Goal: Find specific page/section: Find specific page/section

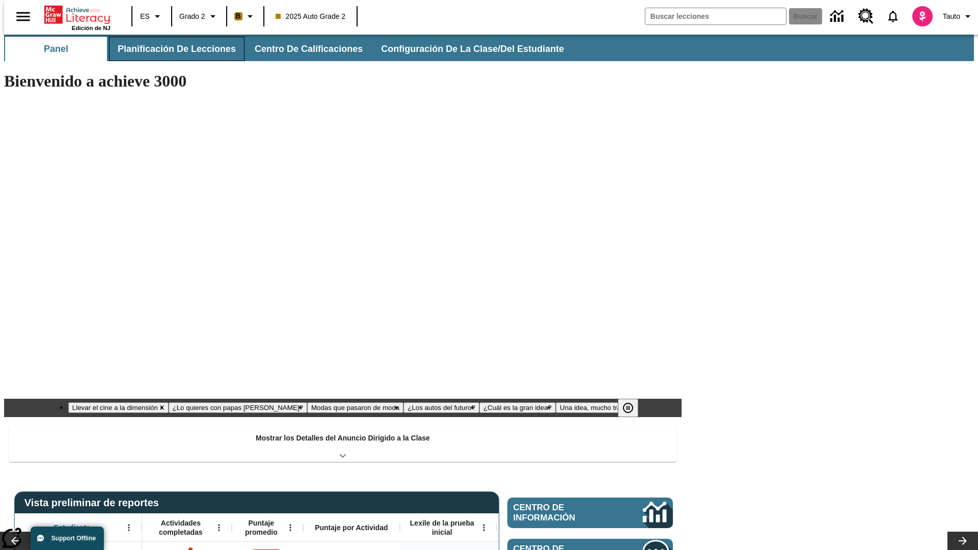
click at [171, 49] on button "Planificación de lecciones" at bounding box center [177, 49] width 136 height 24
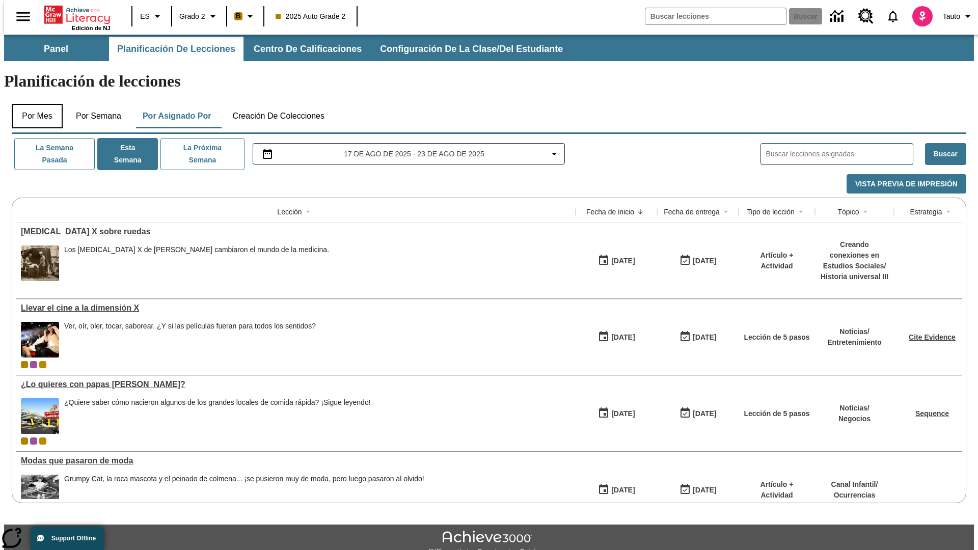
click at [33, 104] on button "Por mes" at bounding box center [37, 116] width 51 height 24
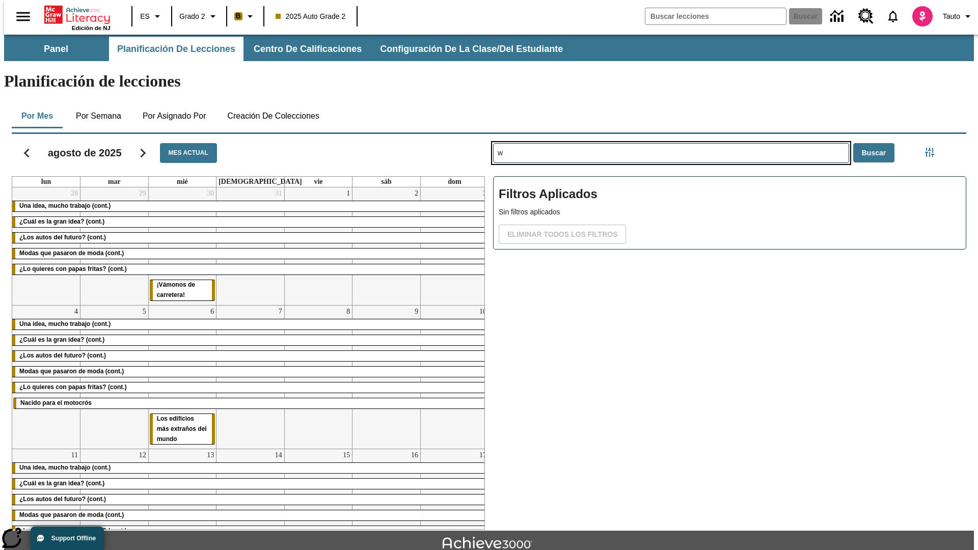
type input "w"
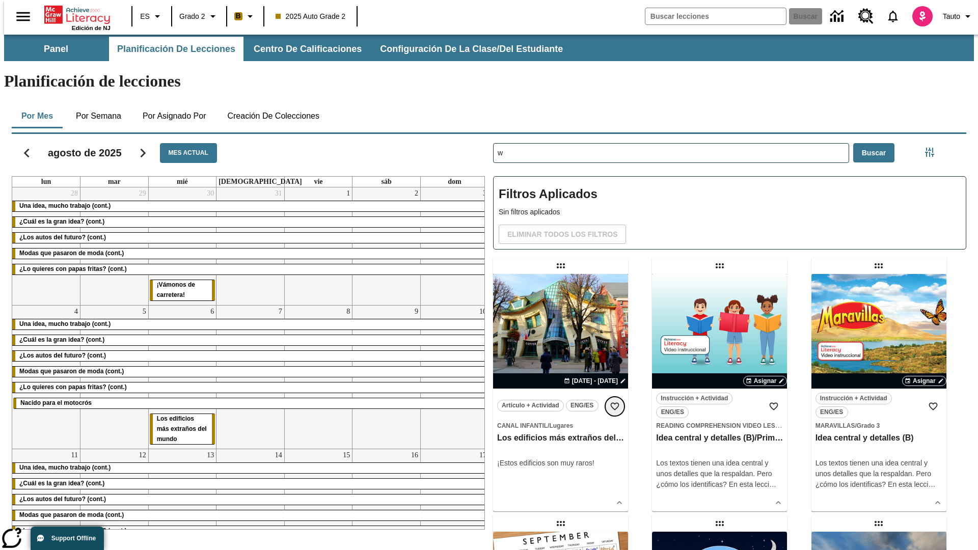
click at [615, 402] on icon "Añadir a mis Favoritas" at bounding box center [615, 407] width 10 height 10
click at [73, 14] on icon "Portada" at bounding box center [78, 15] width 68 height 20
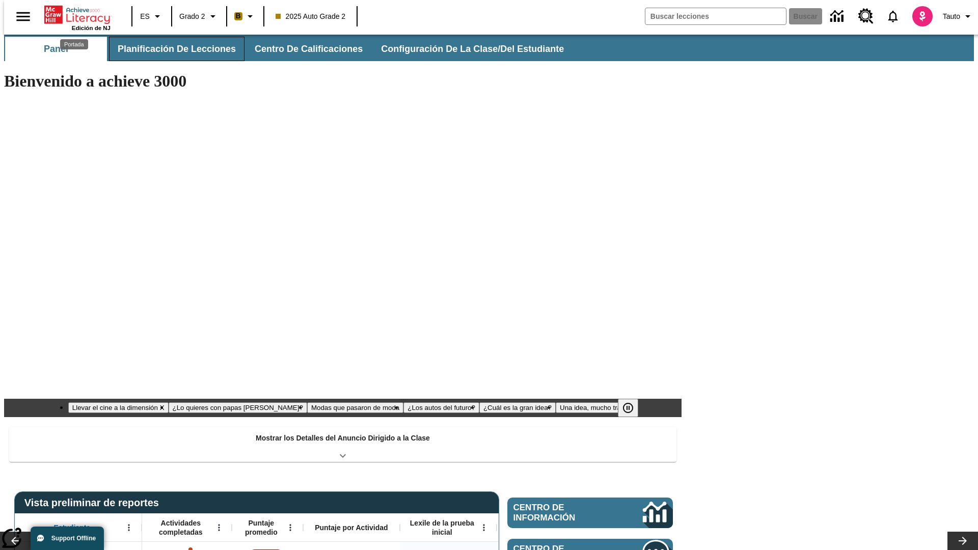
click at [171, 49] on button "Planificación de lecciones" at bounding box center [177, 49] width 136 height 24
